Goal: Register for event/course

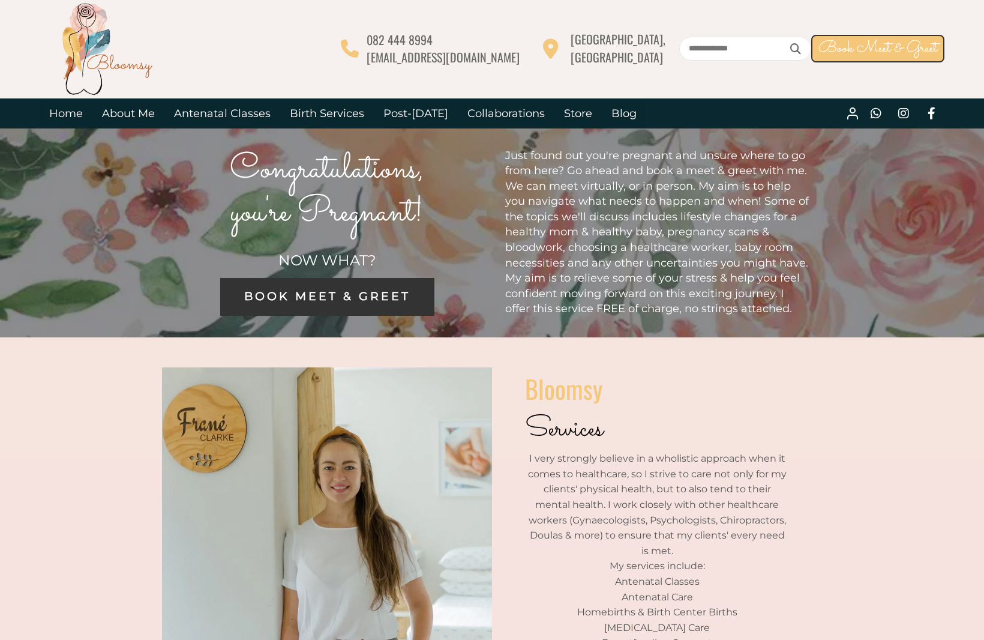
click at [316, 307] on link "BOOK MEET & GREET" at bounding box center [327, 297] width 214 height 38
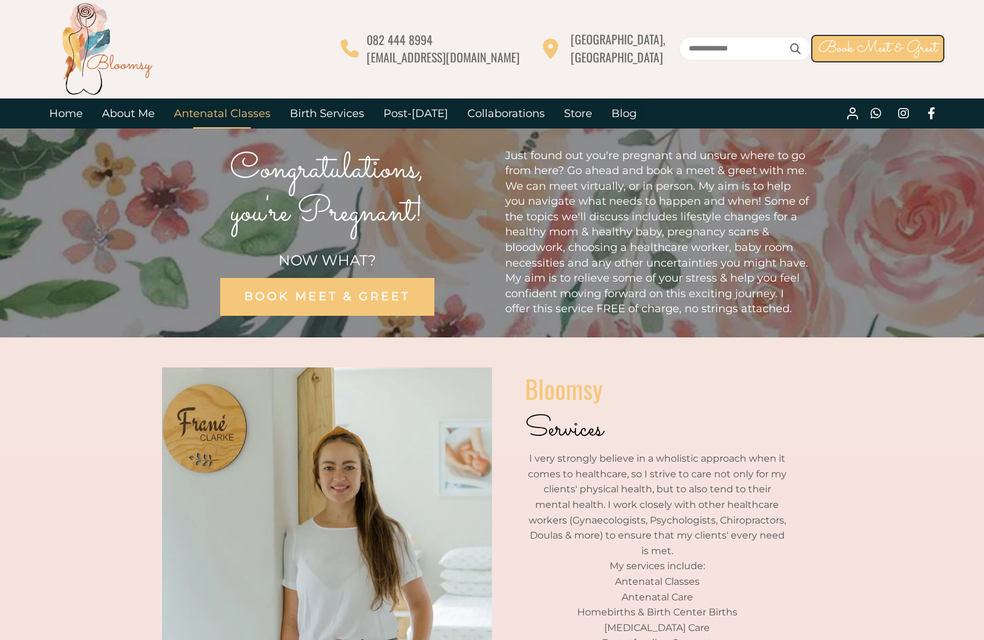
click at [197, 113] on link "Antenatal Classes" at bounding box center [222, 113] width 116 height 30
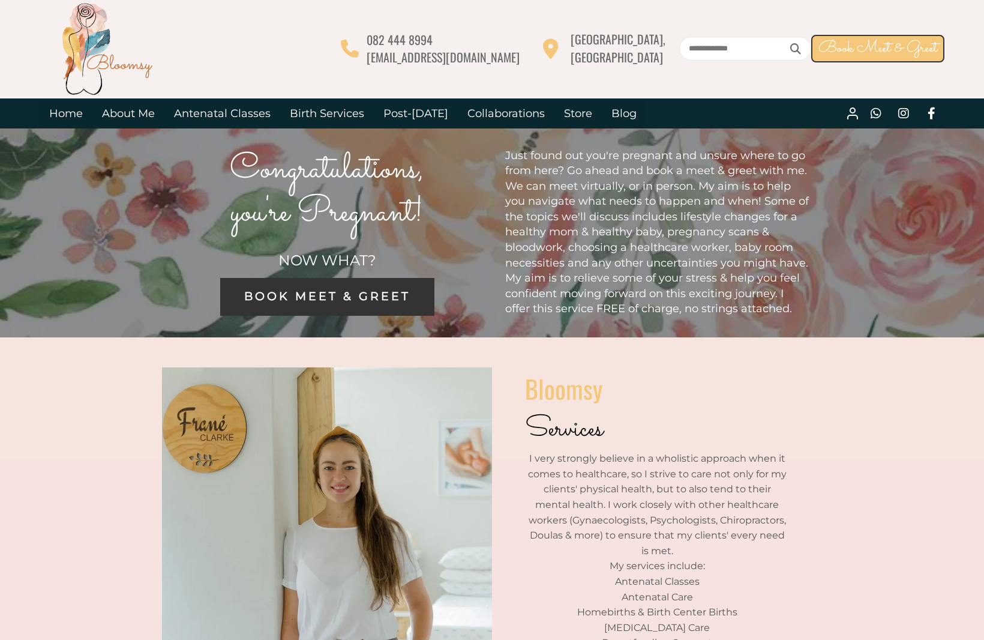
click at [367, 302] on span "BOOK MEET & GREET" at bounding box center [327, 296] width 166 height 14
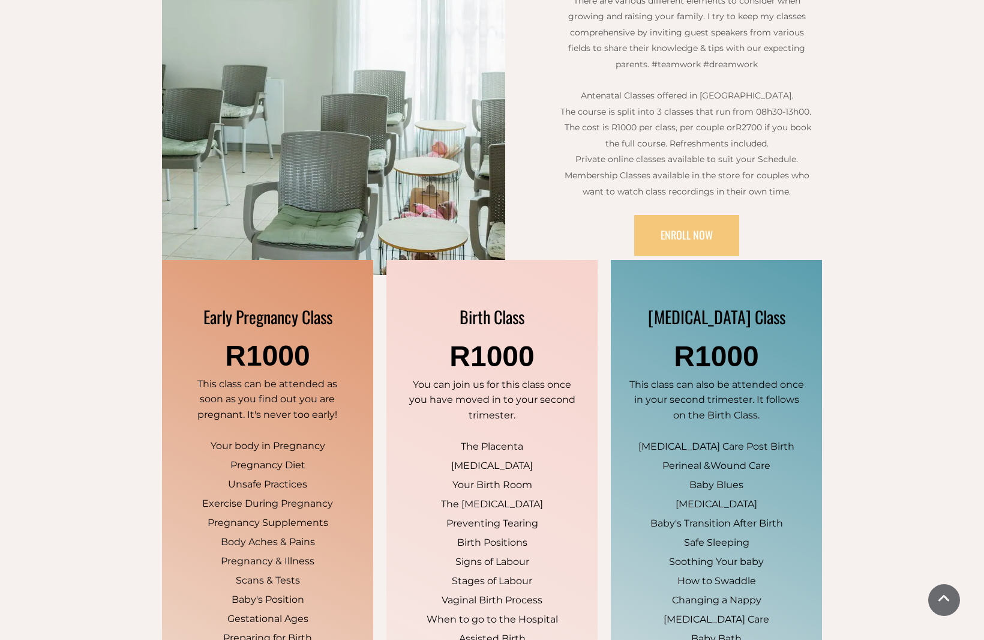
scroll to position [659, 0]
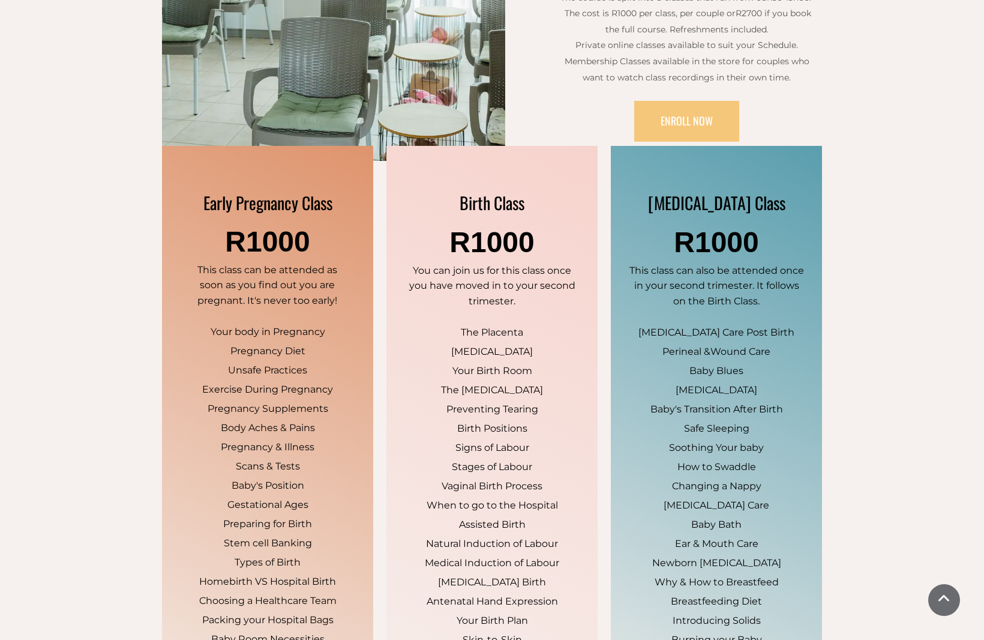
click at [193, 325] on p "Your body in Pregnancy" at bounding box center [268, 331] width 172 height 19
click at [227, 258] on div "Early Pregnancy Class R1000 This class can be attended as soon as you find out …" at bounding box center [267, 466] width 211 height 640
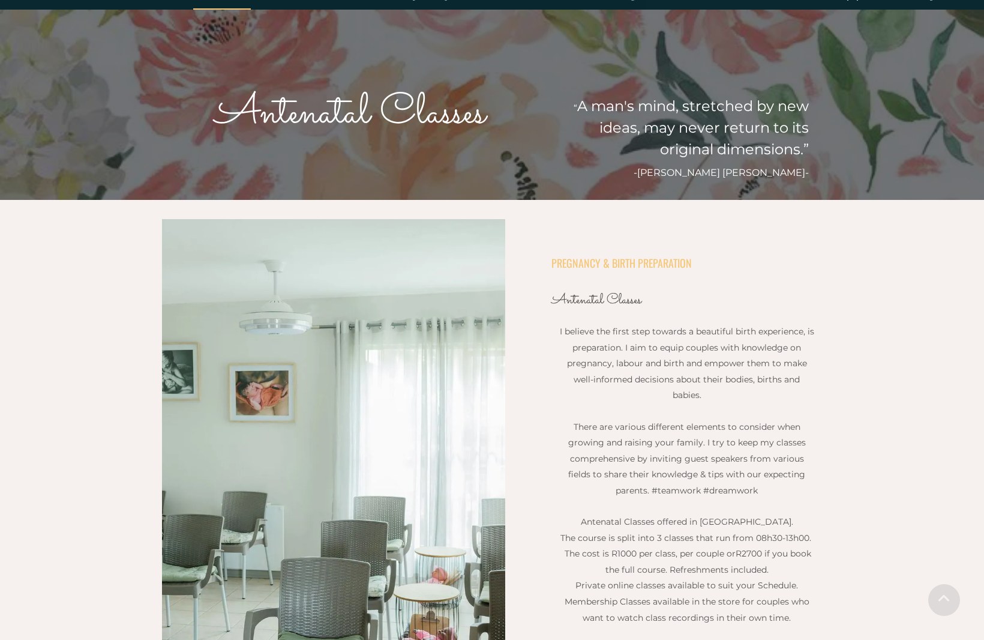
scroll to position [0, 0]
